Goal: Navigation & Orientation: Find specific page/section

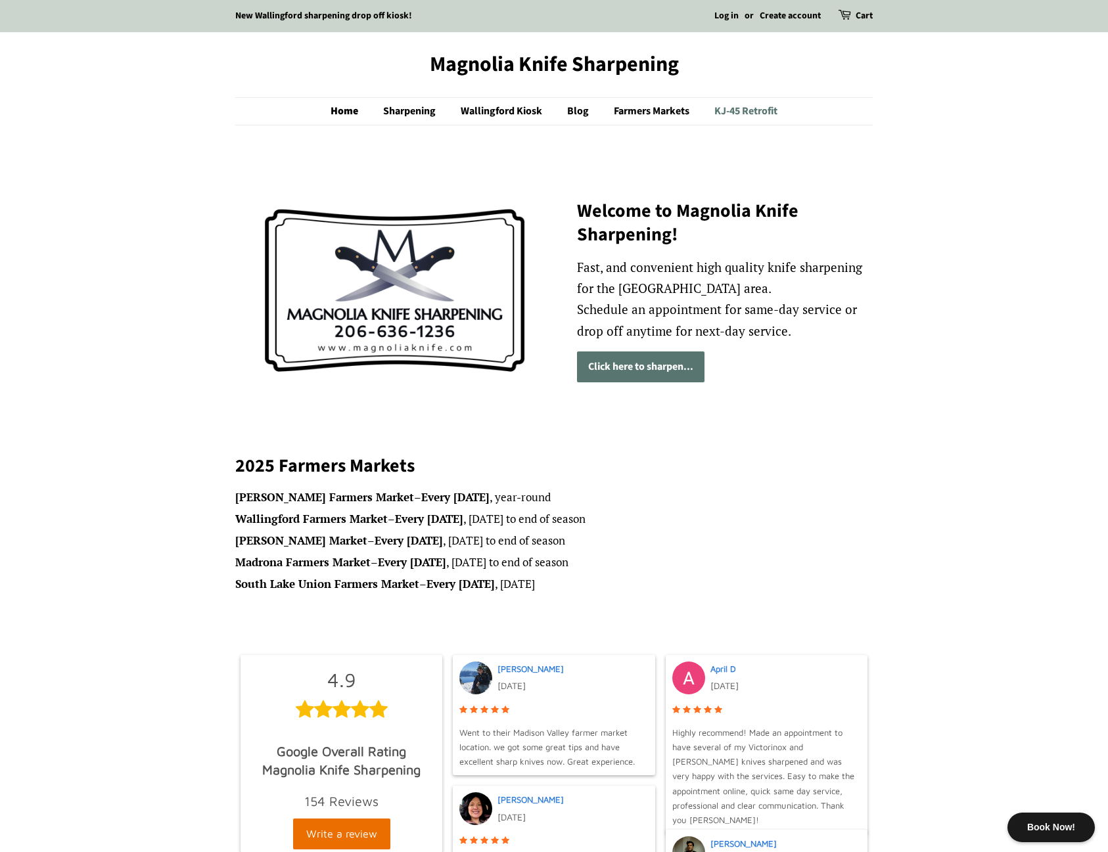
click at [746, 112] on link "KJ-45 Retrofit" at bounding box center [740, 111] width 73 height 27
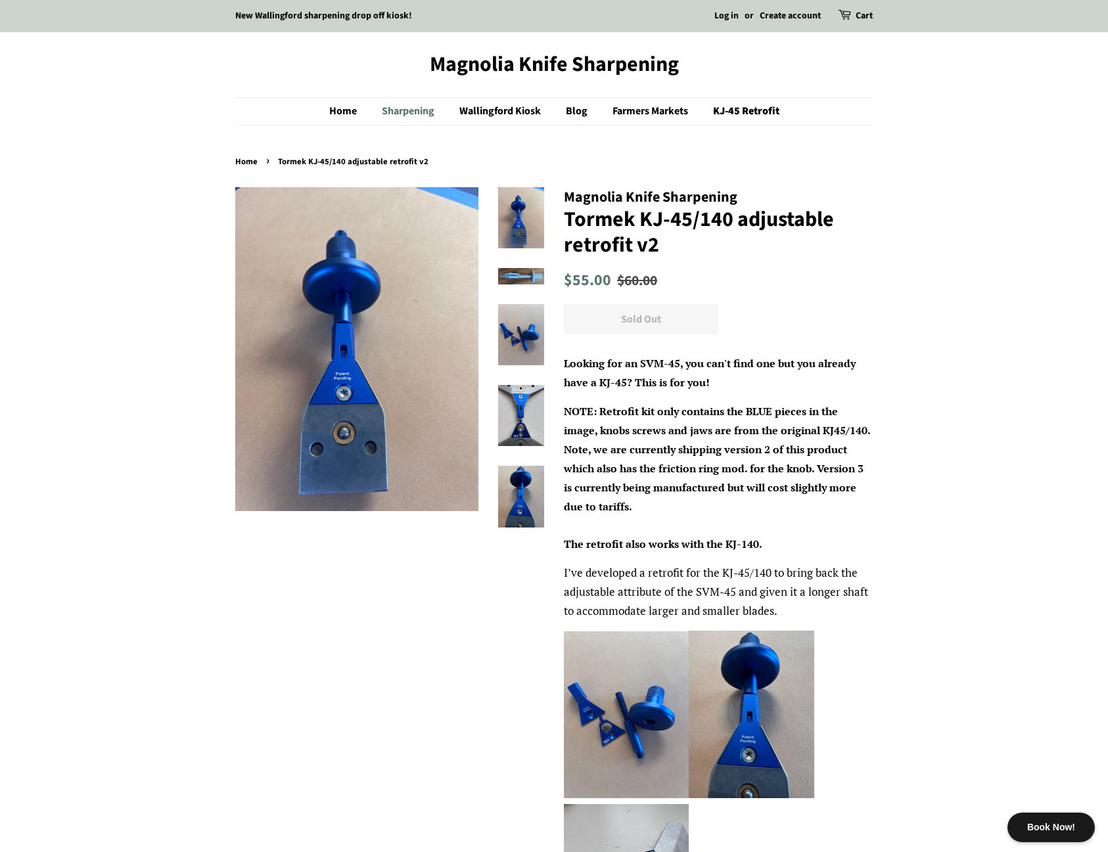
click at [435, 114] on link "Sharpening" at bounding box center [410, 111] width 76 height 27
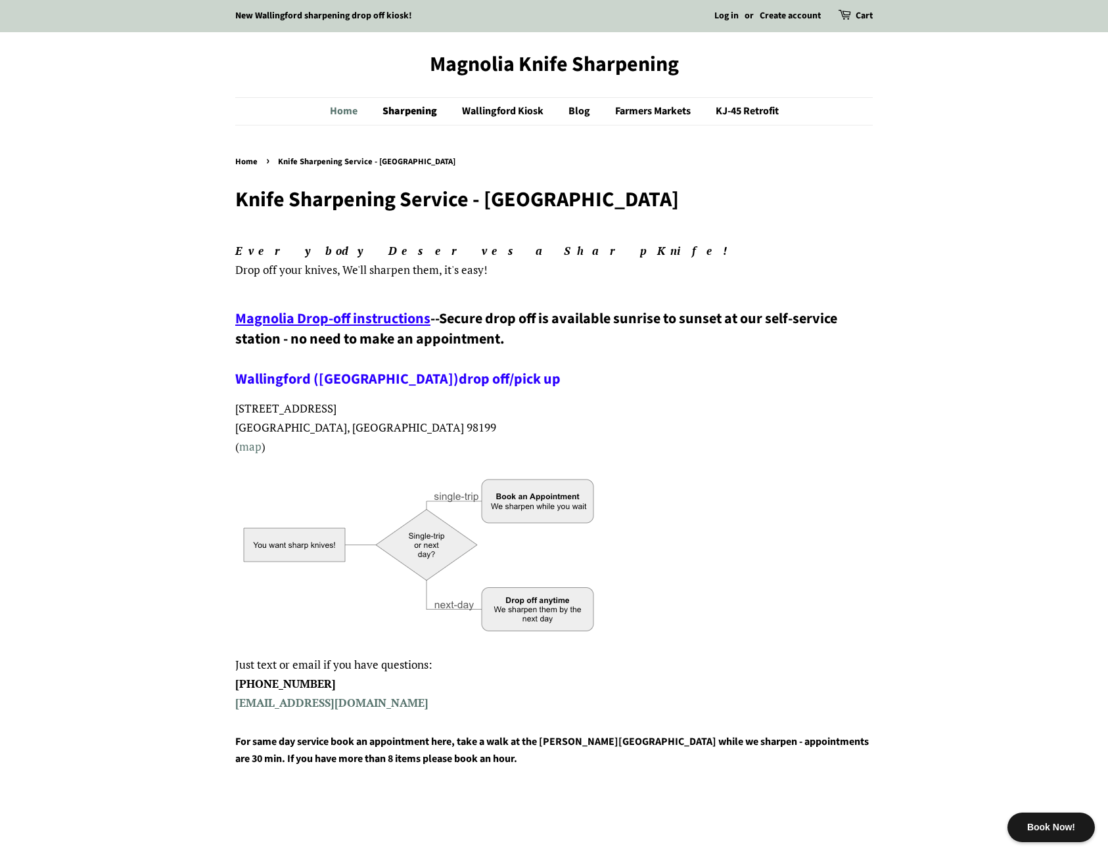
click at [350, 112] on link "Home" at bounding box center [350, 111] width 41 height 27
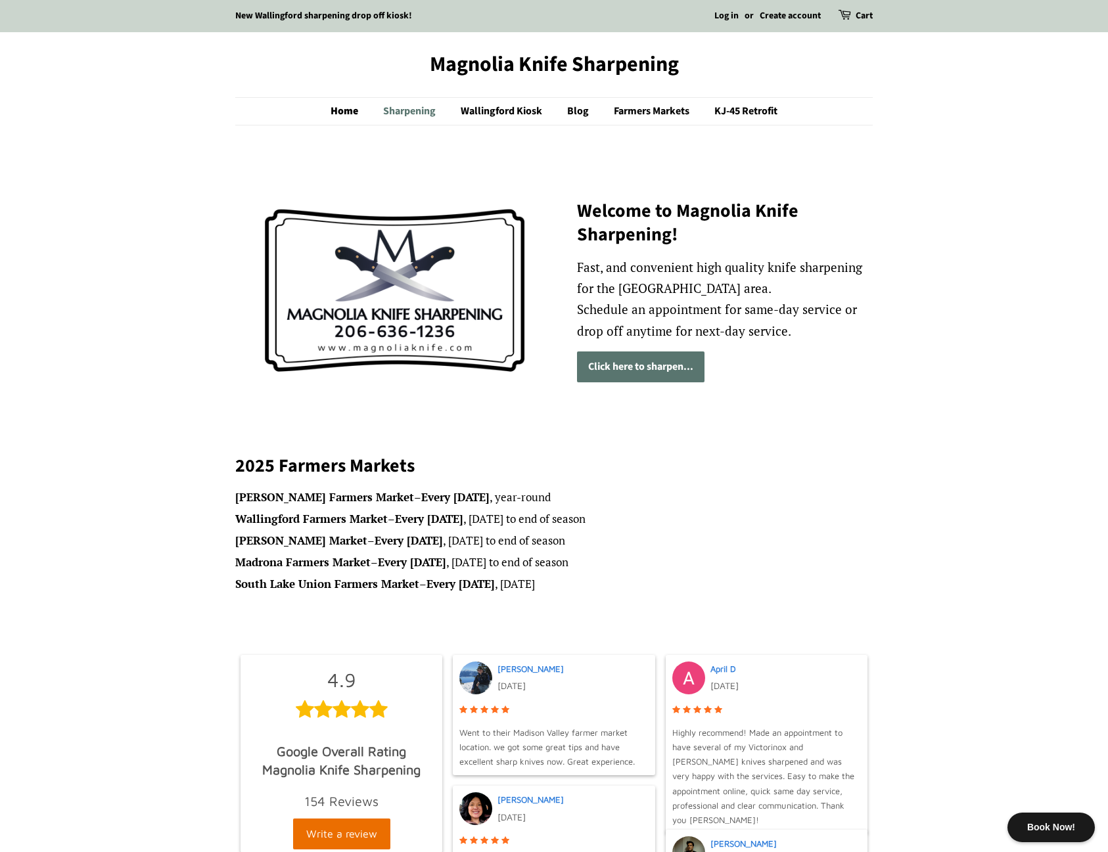
click at [431, 106] on link "Sharpening" at bounding box center [411, 111] width 76 height 27
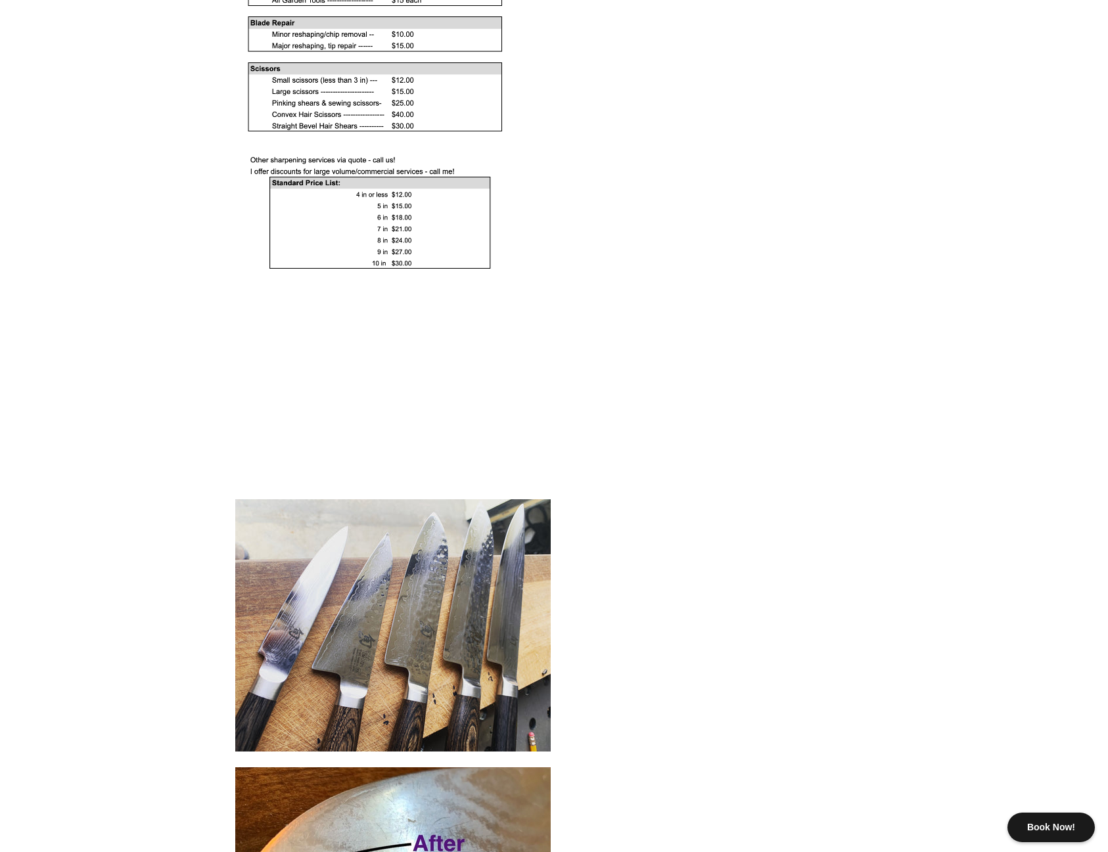
scroll to position [1300, 0]
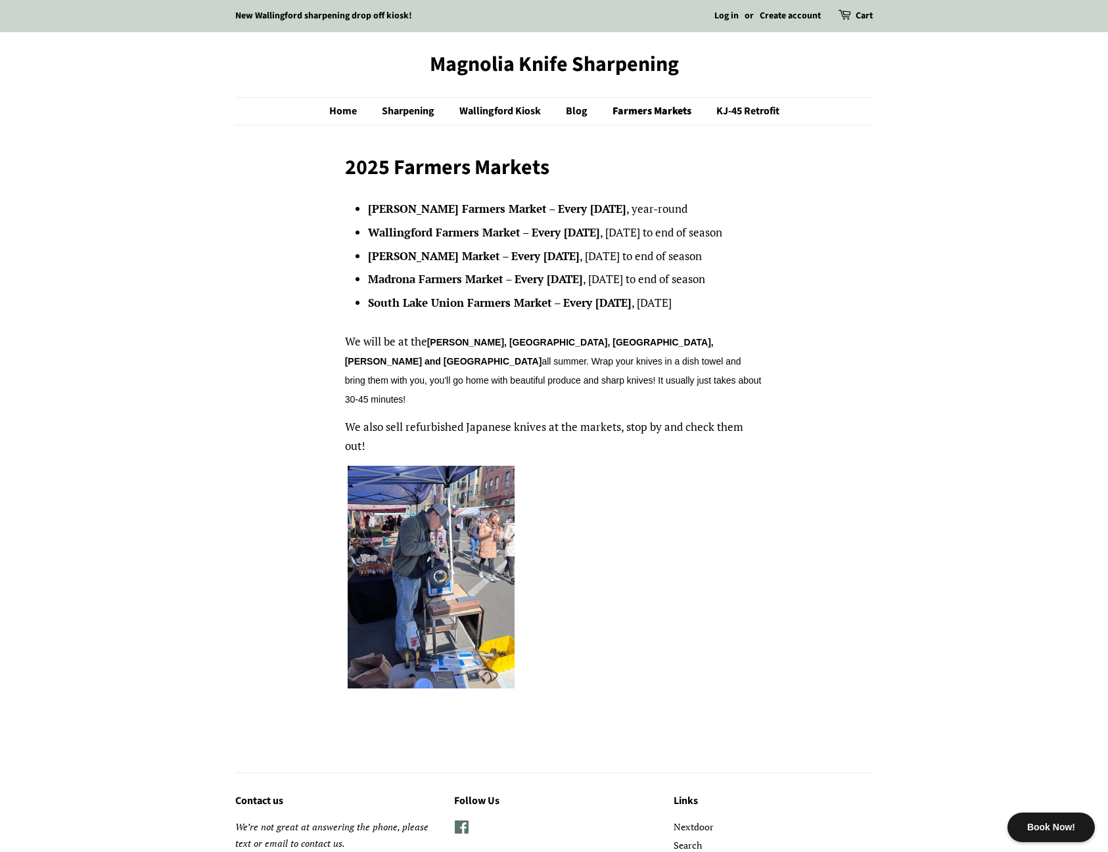
click at [426, 591] on img at bounding box center [431, 577] width 167 height 223
